Goal: Task Accomplishment & Management: Use online tool/utility

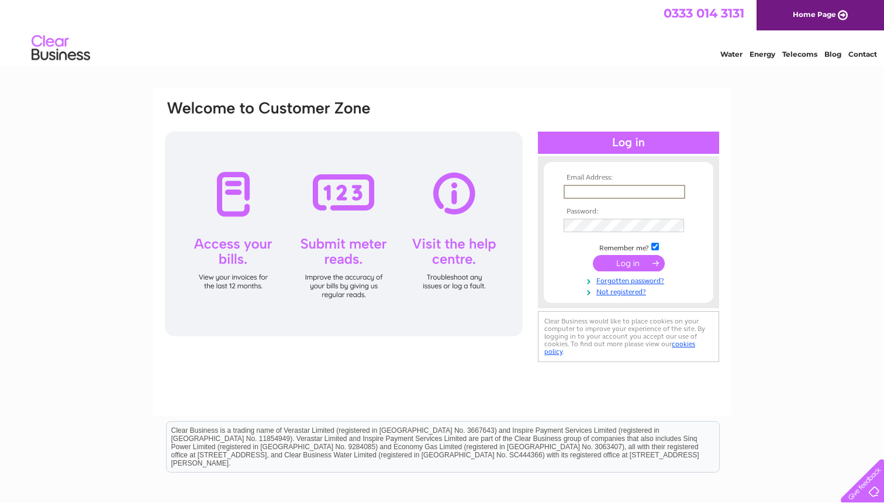
type input "[EMAIL_ADDRESS][DOMAIN_NAME]"
click at [631, 261] on input "submit" at bounding box center [629, 263] width 72 height 16
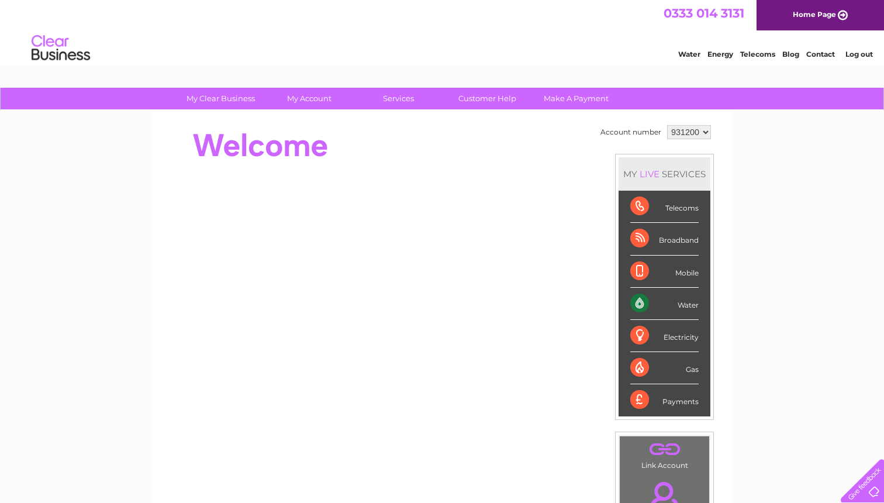
click at [681, 299] on div "Water" at bounding box center [664, 304] width 68 height 32
click at [753, 301] on div "My Clear Business Login Details My Details My Preferences Link Account My Accou…" at bounding box center [442, 416] width 884 height 657
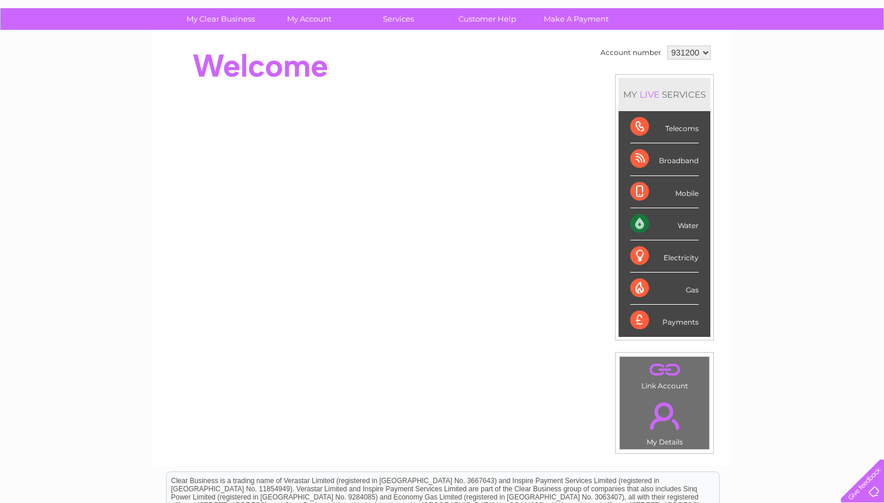
scroll to position [77, 0]
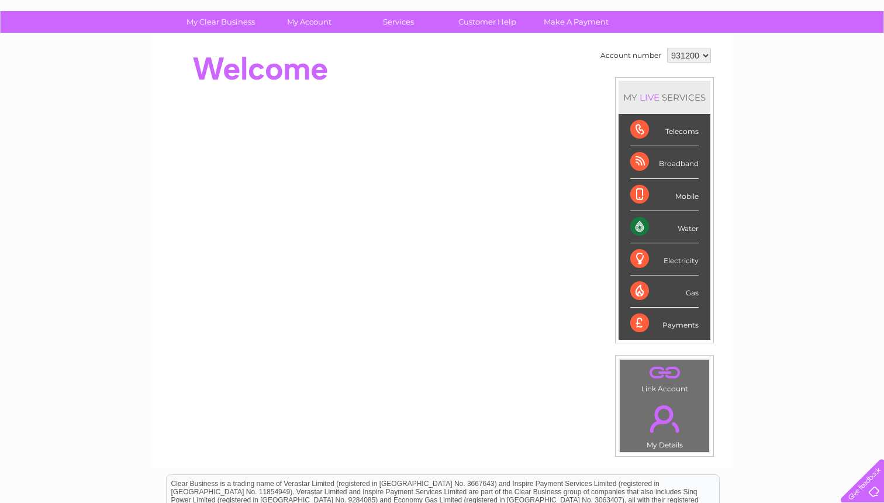
click at [665, 413] on link "." at bounding box center [665, 418] width 84 height 41
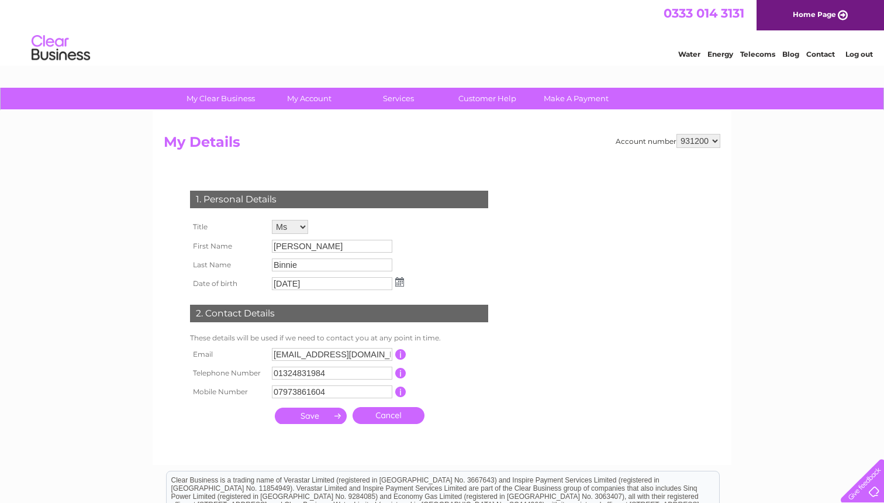
click at [692, 54] on link "Water" at bounding box center [689, 54] width 22 height 9
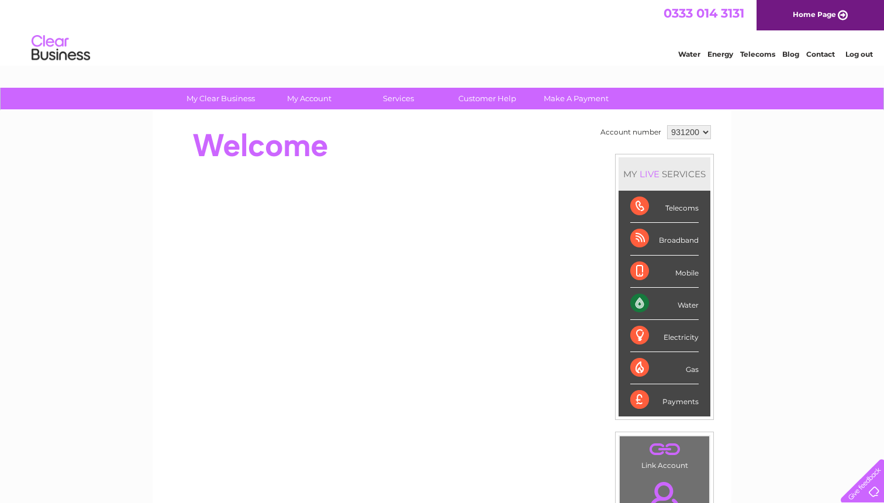
click at [690, 305] on div "Water" at bounding box center [664, 304] width 68 height 32
click at [747, 315] on div "My Clear Business Login Details My Details My Preferences Link Account My Accou…" at bounding box center [442, 416] width 884 height 657
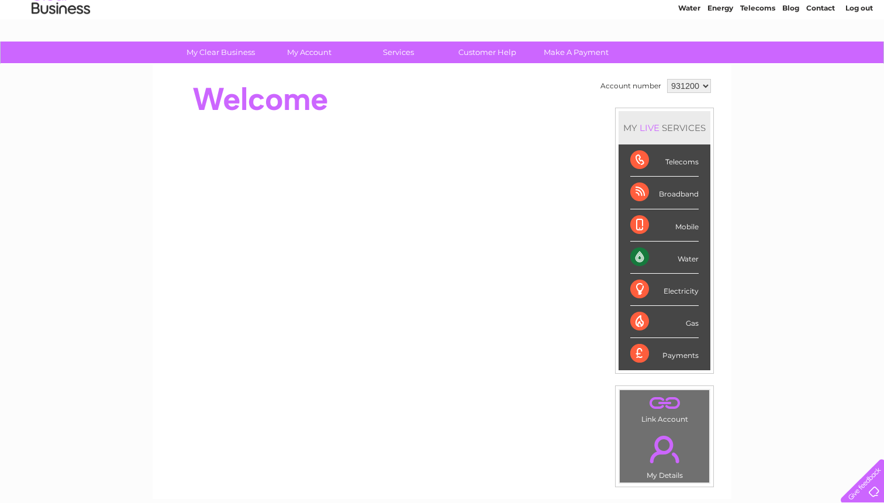
scroll to position [46, 0]
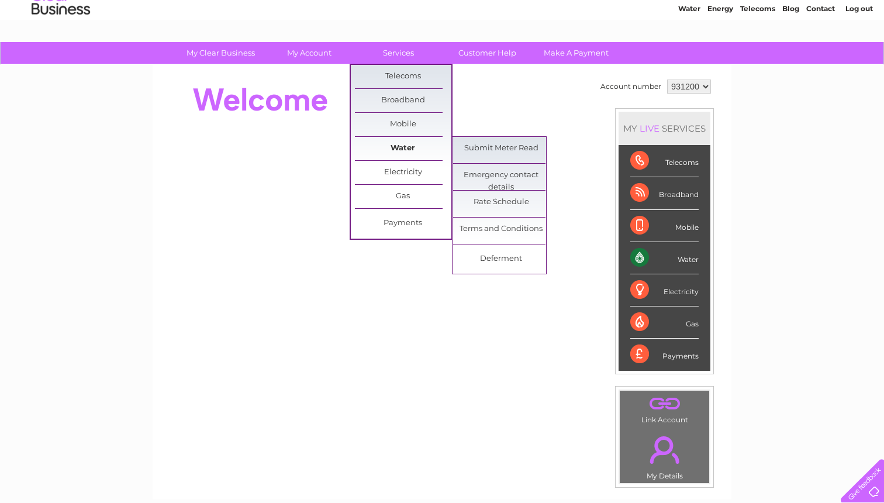
click at [398, 147] on link "Water" at bounding box center [403, 148] width 96 height 23
click at [492, 145] on link "Submit Meter Read" at bounding box center [501, 148] width 96 height 23
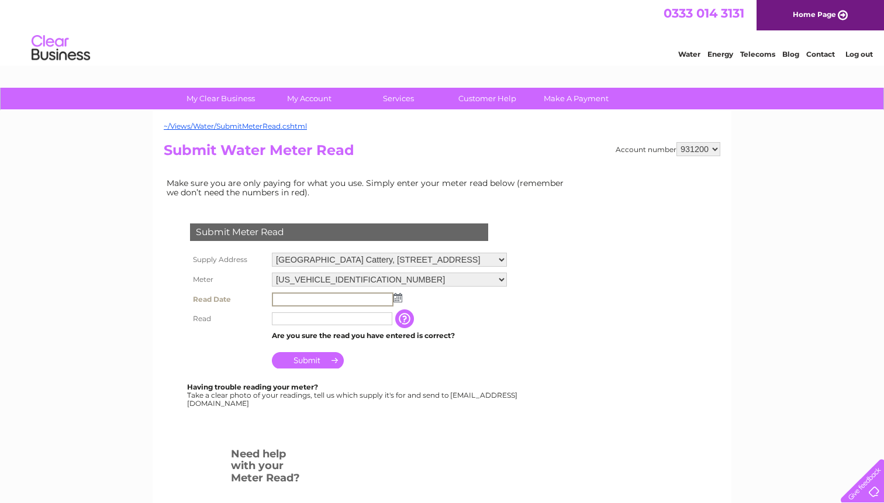
click at [290, 293] on input "text" at bounding box center [333, 299] width 122 height 14
click at [290, 294] on input "text" at bounding box center [333, 299] width 122 height 14
click at [398, 296] on img at bounding box center [397, 297] width 9 height 9
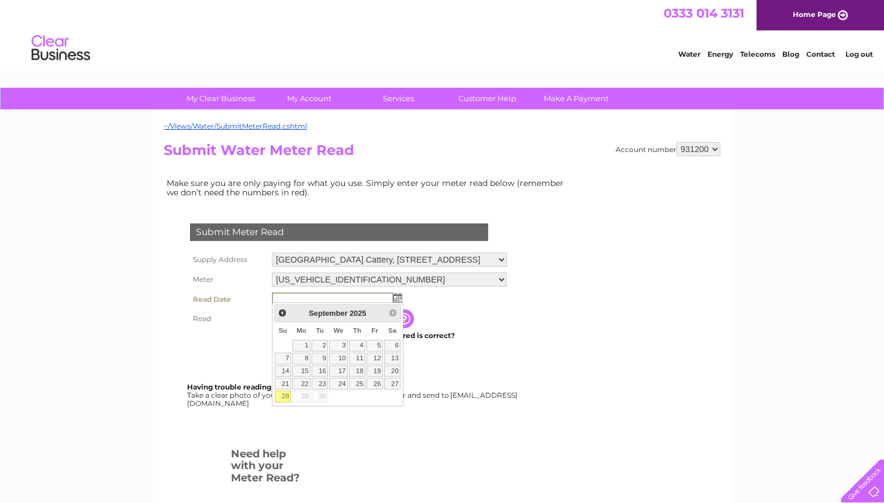
click at [284, 395] on link "28" at bounding box center [283, 397] width 16 height 12
type input "2025/09/28"
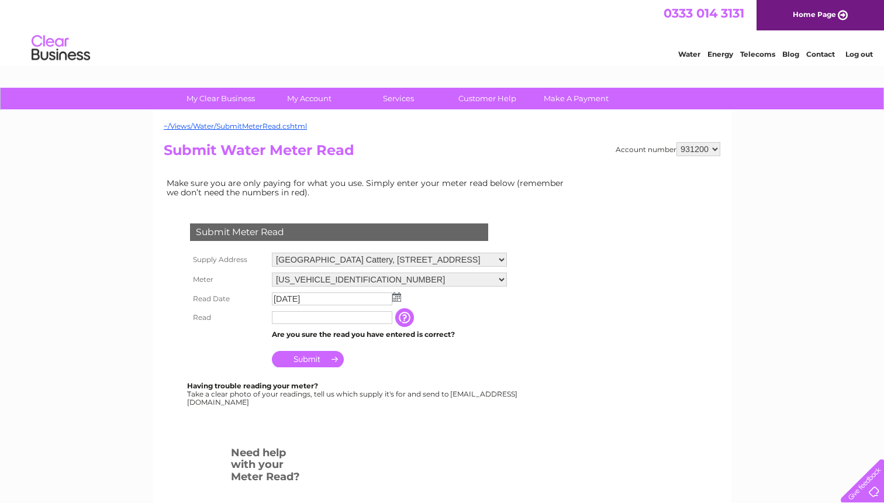
click at [241, 343] on th at bounding box center [228, 356] width 82 height 28
click at [286, 315] on input "text" at bounding box center [332, 317] width 120 height 13
type input "211"
click at [248, 353] on th at bounding box center [228, 357] width 82 height 28
click at [312, 357] on input "Submit" at bounding box center [308, 359] width 72 height 16
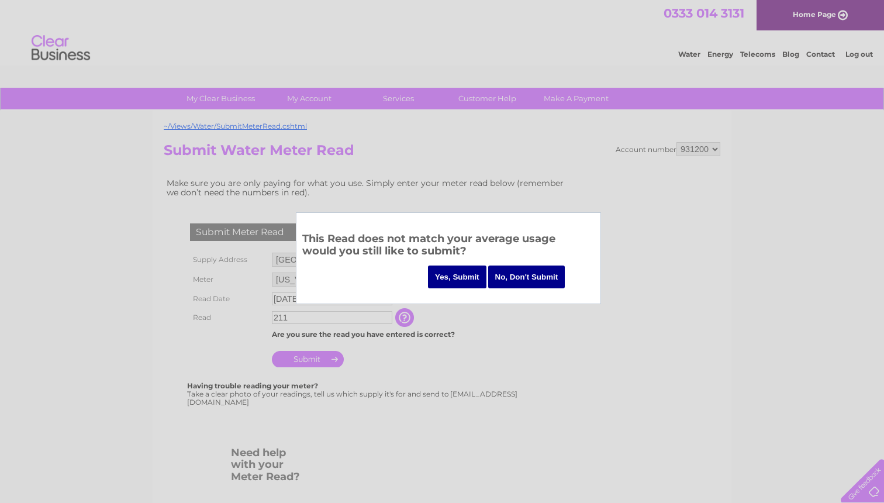
click at [449, 275] on input "Yes, Submit" at bounding box center [457, 276] width 58 height 23
